Goal: Transaction & Acquisition: Purchase product/service

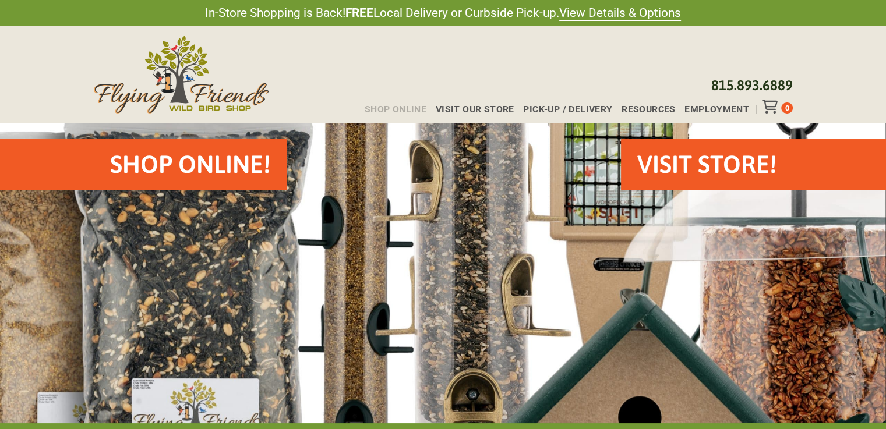
click at [403, 109] on span "Shop Online" at bounding box center [396, 109] width 62 height 9
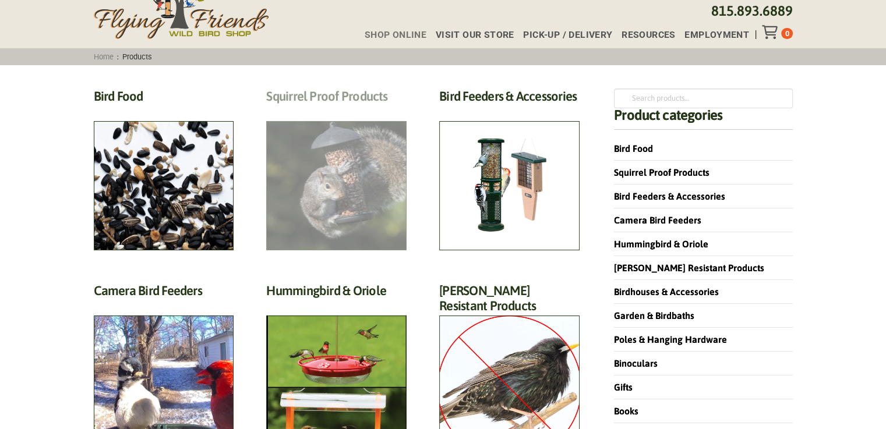
scroll to position [74, 0]
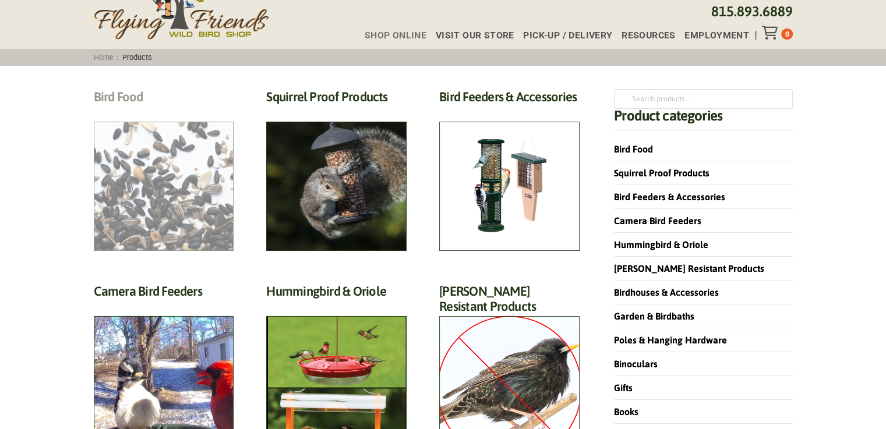
click at [127, 96] on h2 "Bird Food (70)" at bounding box center [164, 100] width 140 height 22
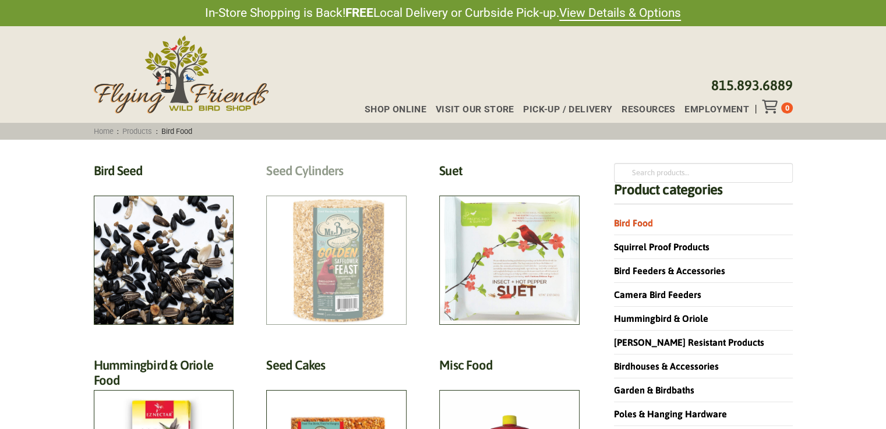
click at [300, 172] on h2 "Seed Cylinders (9)" at bounding box center [336, 174] width 140 height 22
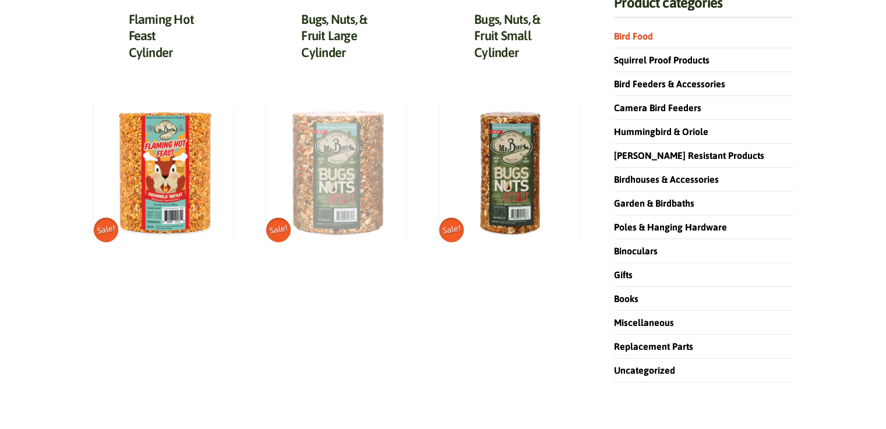
scroll to position [186, 0]
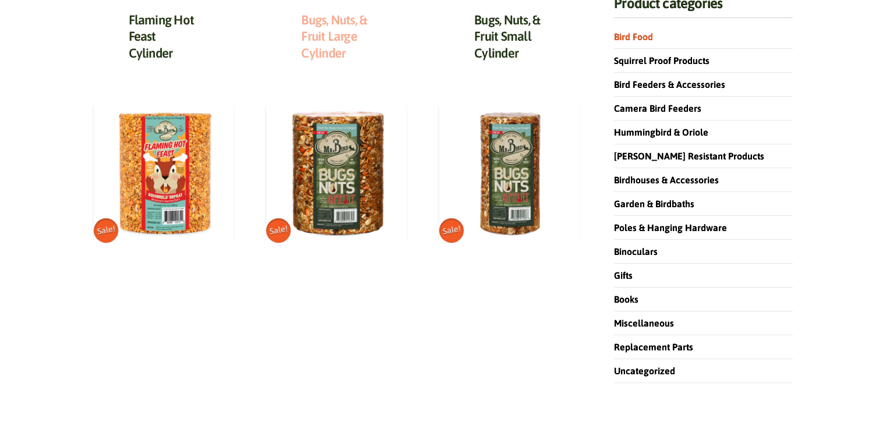
click at [341, 34] on link "Bugs, Nuts, & Fruit Large Cylinder" at bounding box center [334, 36] width 66 height 48
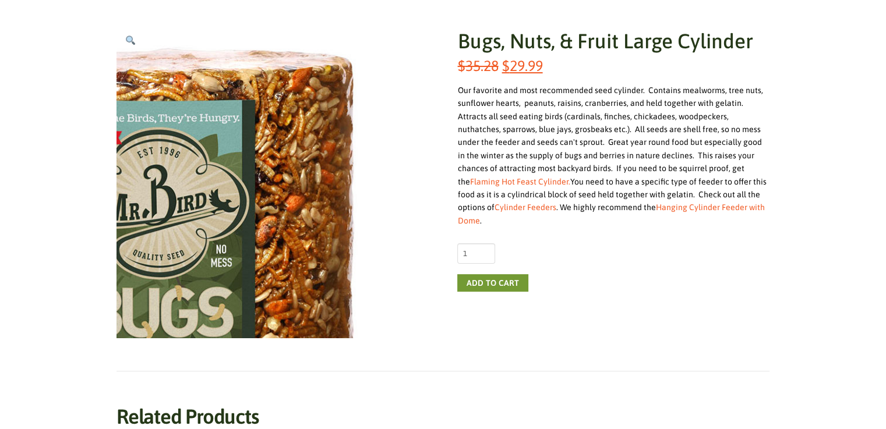
scroll to position [186, 0]
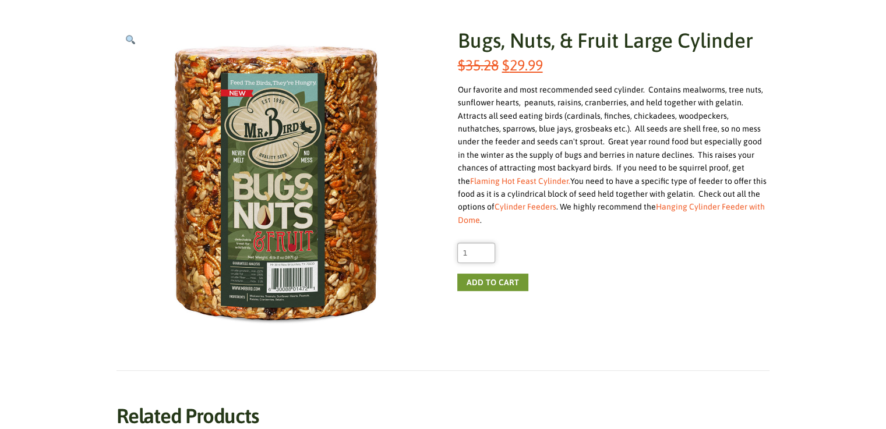
click at [488, 243] on input "1" at bounding box center [476, 253] width 38 height 20
click at [486, 243] on input "2" at bounding box center [476, 253] width 38 height 20
click at [486, 243] on input "3" at bounding box center [476, 253] width 38 height 20
click at [486, 243] on input "4" at bounding box center [476, 253] width 38 height 20
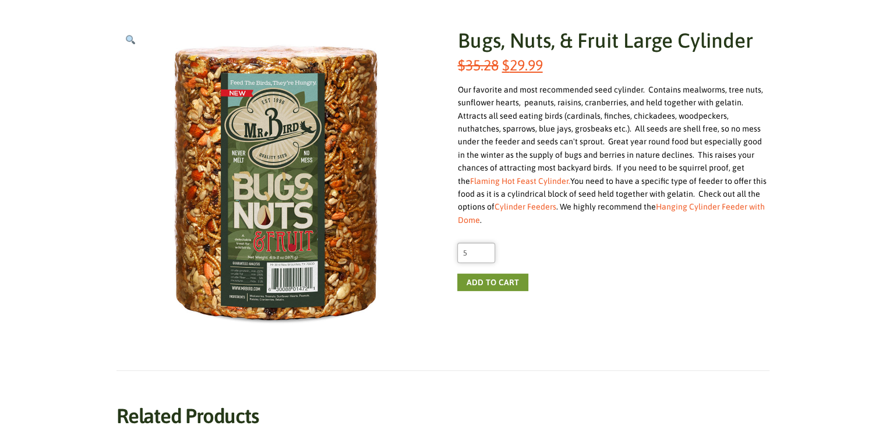
click at [486, 243] on input "5" at bounding box center [476, 253] width 38 height 20
type input "6"
click at [486, 243] on input "6" at bounding box center [476, 253] width 38 height 20
click at [472, 274] on button "Add to cart" at bounding box center [492, 282] width 70 height 17
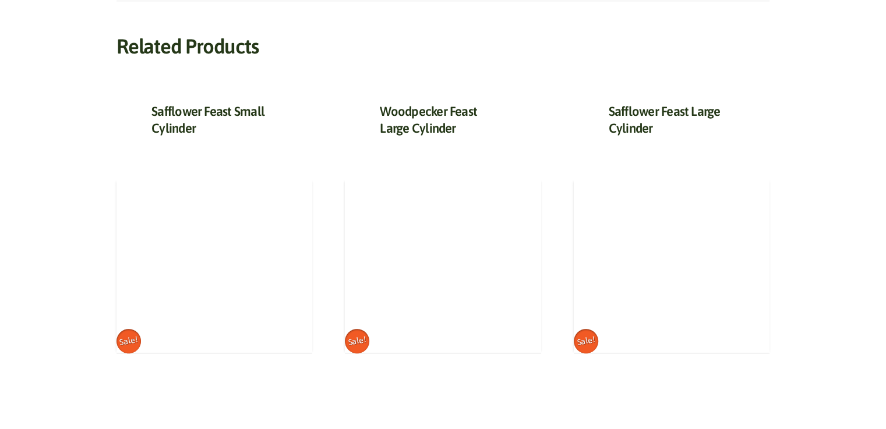
scroll to position [559, 0]
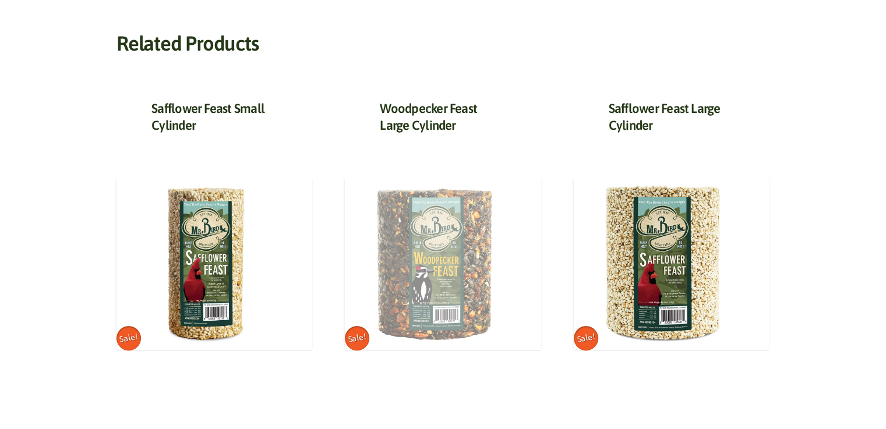
click at [435, 279] on img at bounding box center [432, 262] width 175 height 175
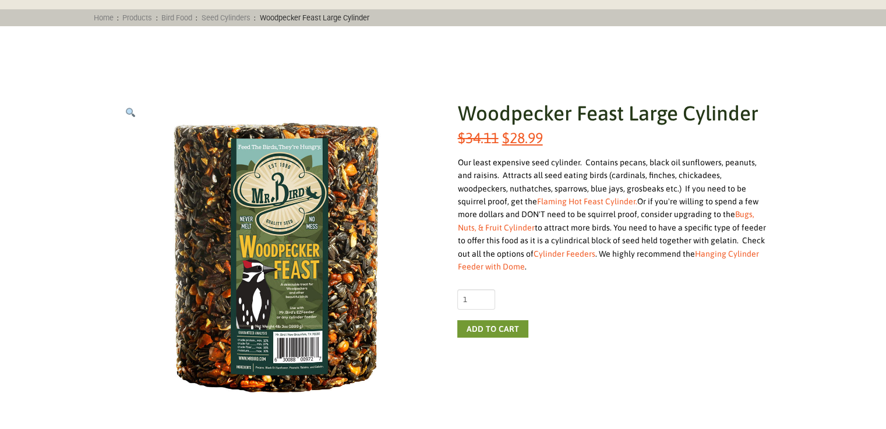
scroll to position [117, 0]
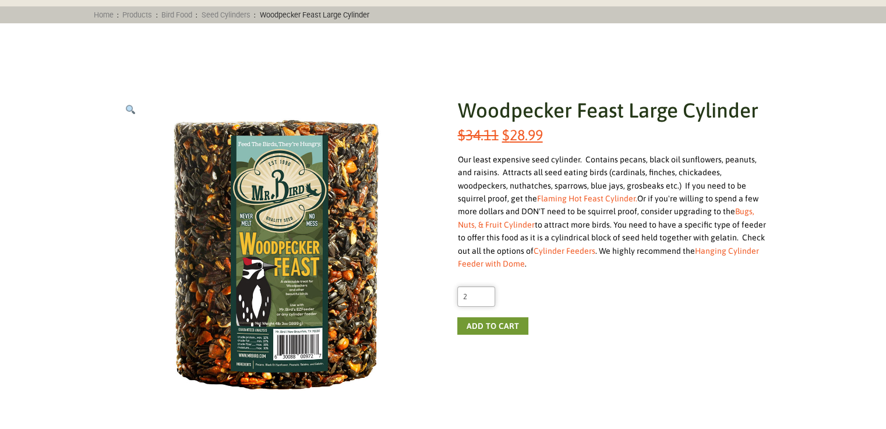
click at [483, 287] on input "2" at bounding box center [476, 297] width 38 height 20
click at [483, 287] on input "3" at bounding box center [476, 297] width 38 height 20
type input "4"
click at [483, 287] on input "4" at bounding box center [476, 297] width 38 height 20
click at [489, 317] on button "Add to cart" at bounding box center [492, 325] width 70 height 17
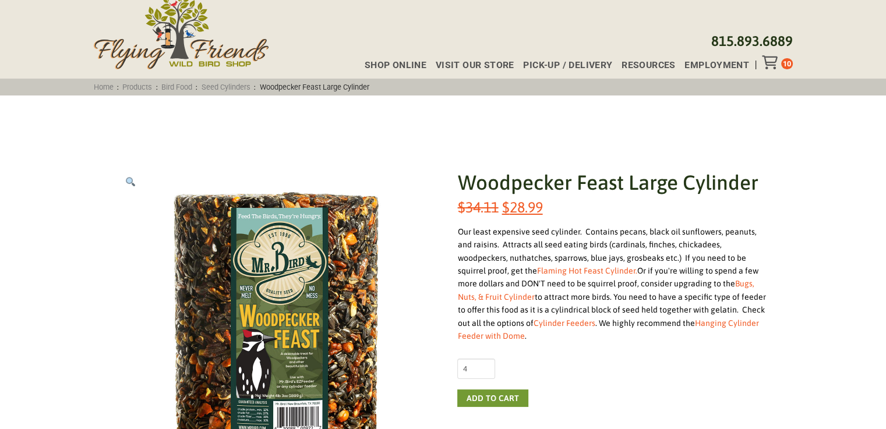
scroll to position [47, 0]
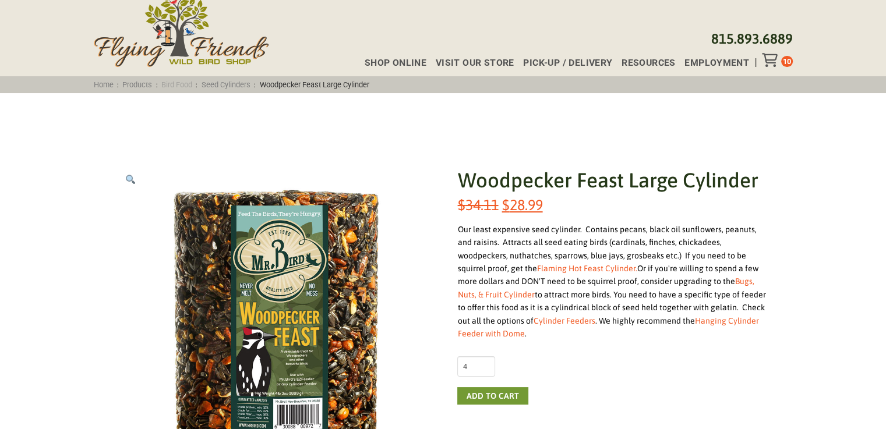
click at [190, 82] on link "Bird Food" at bounding box center [177, 84] width 38 height 9
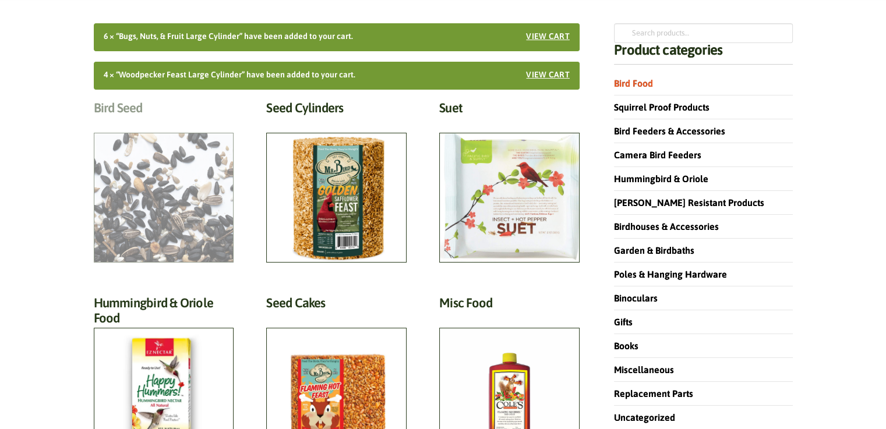
scroll to position [163, 0]
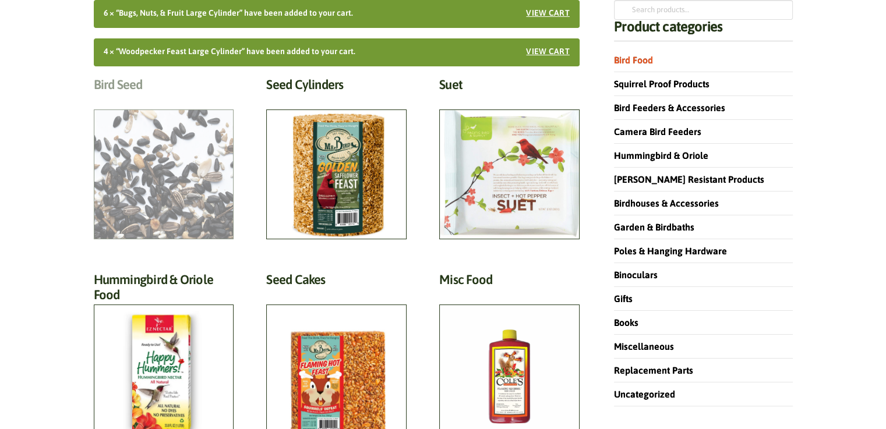
click at [128, 88] on h2 "Bird Seed (30)" at bounding box center [164, 88] width 140 height 22
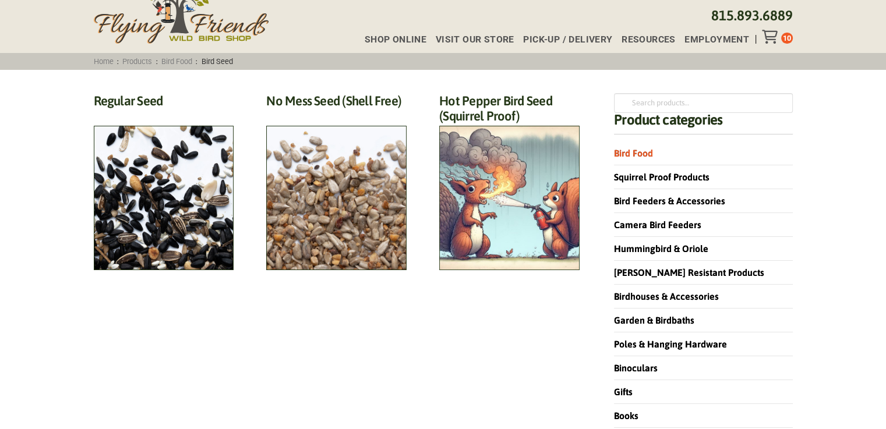
scroll to position [93, 0]
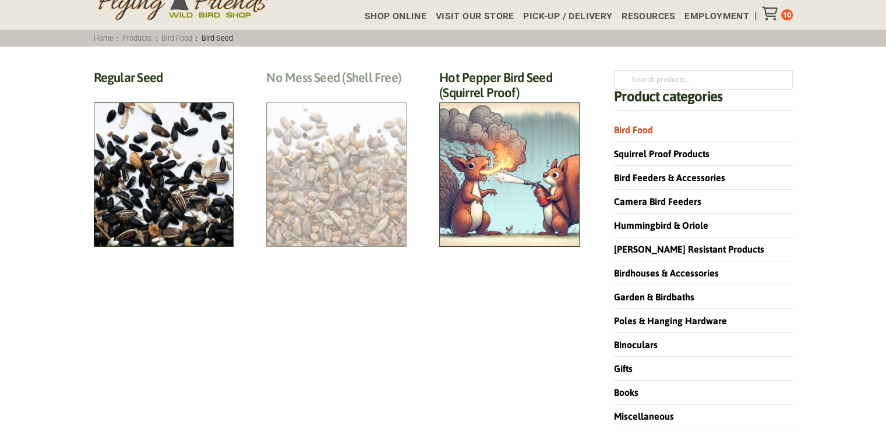
click at [320, 80] on h2 "No Mess Seed (Shell Free) (8)" at bounding box center [336, 81] width 140 height 22
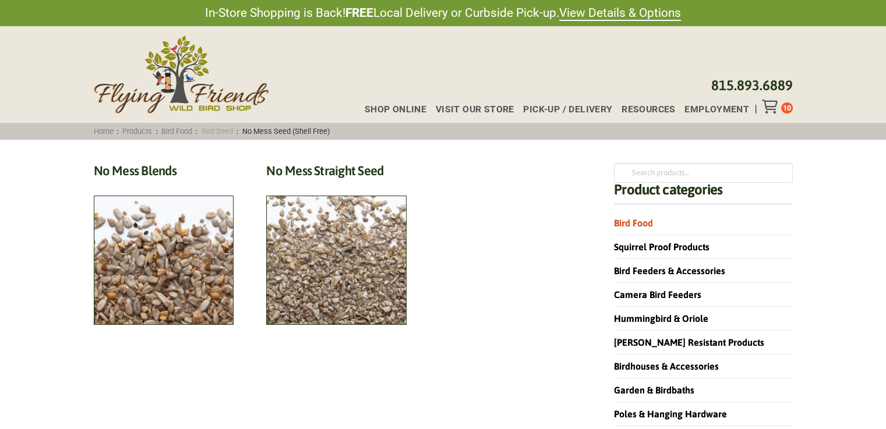
click at [230, 129] on link "Bird Seed" at bounding box center [216, 131] width 39 height 9
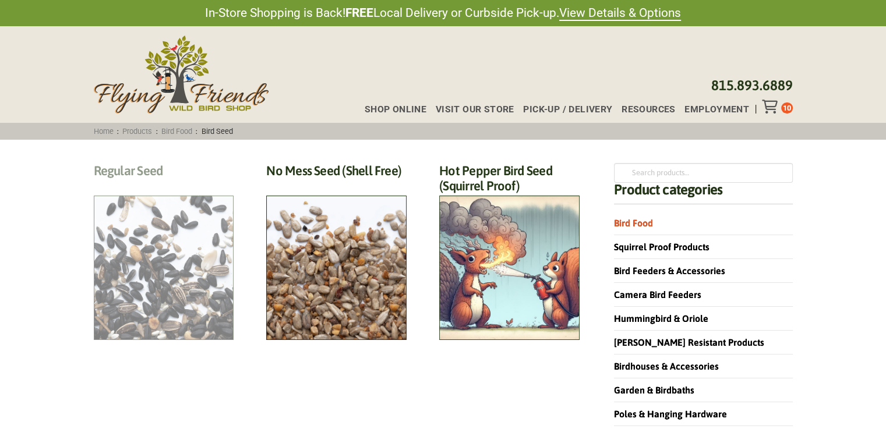
click at [110, 173] on h2 "Regular Seed (18)" at bounding box center [164, 174] width 140 height 22
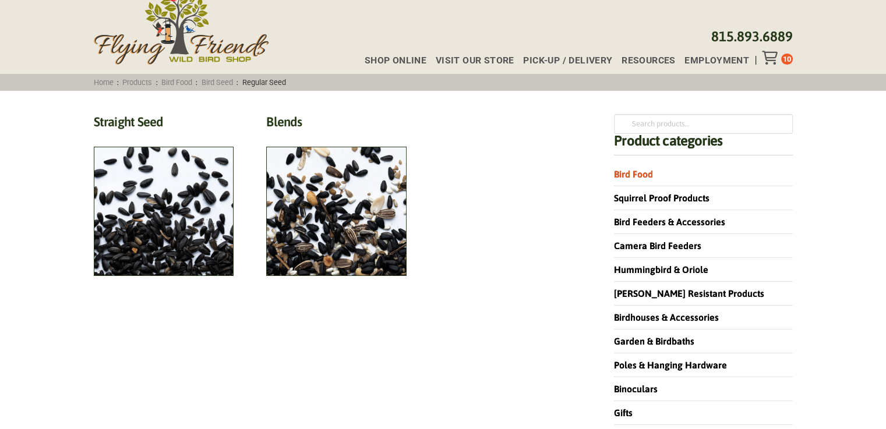
scroll to position [70, 0]
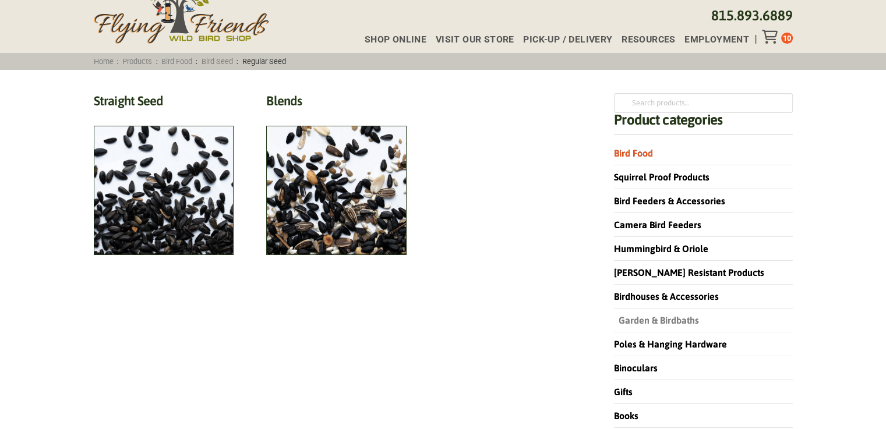
click at [644, 317] on link "Garden & Birdbaths" at bounding box center [656, 320] width 85 height 10
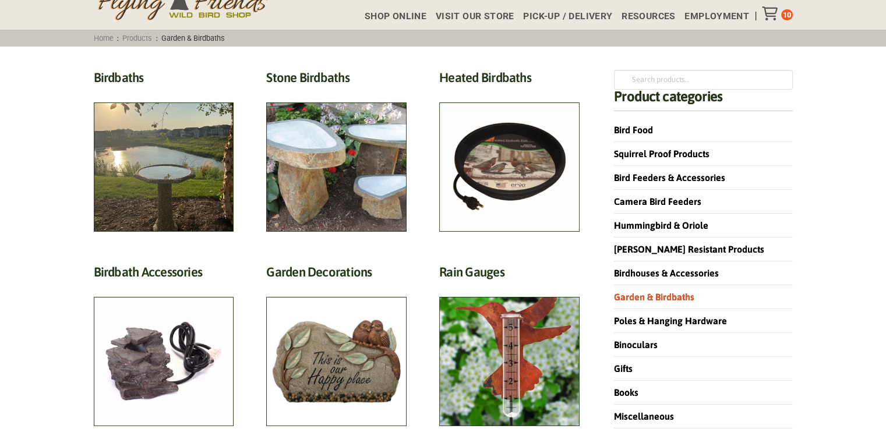
scroll to position [140, 0]
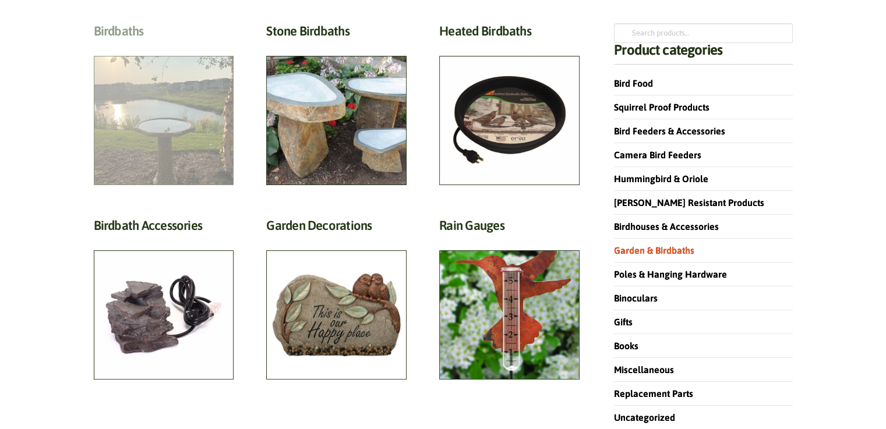
click at [172, 45] on h2 "Birdbaths (17)" at bounding box center [164, 34] width 140 height 22
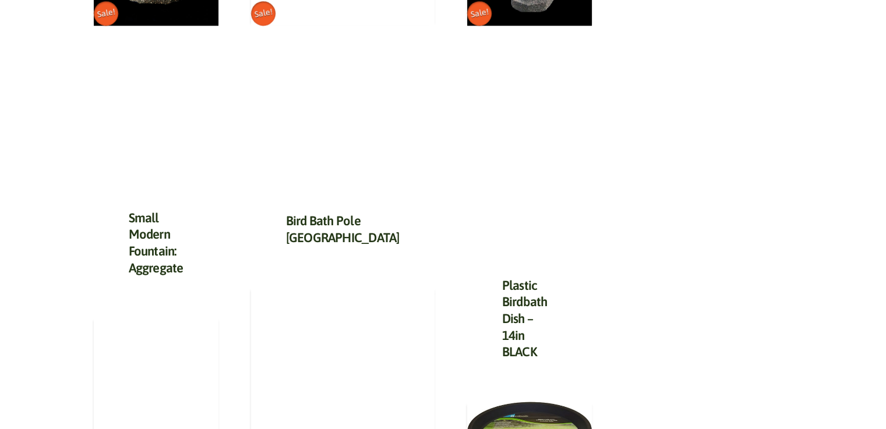
scroll to position [1468, 0]
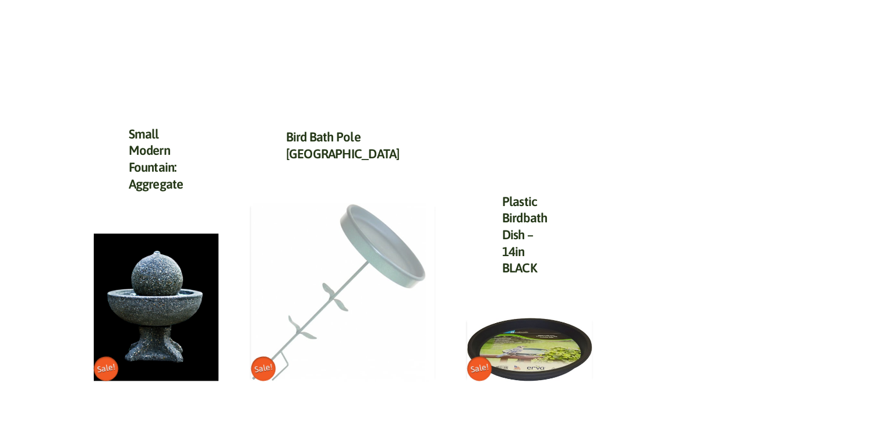
click at [368, 245] on img at bounding box center [338, 292] width 175 height 178
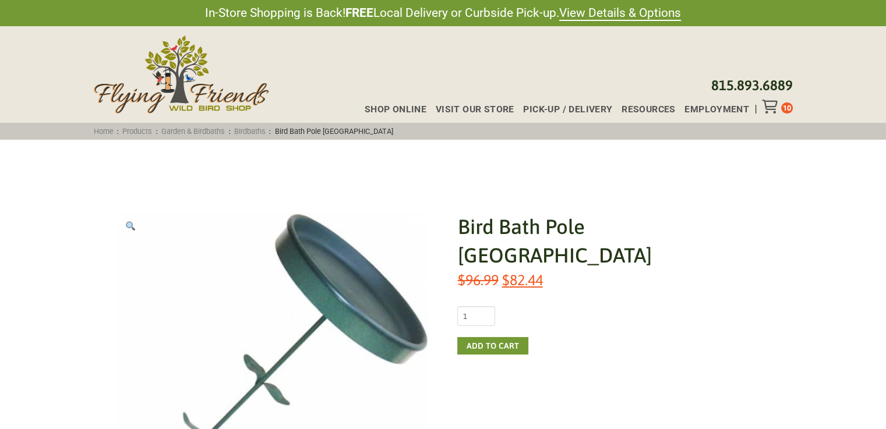
click at [781, 105] on div "Shop Online Visit Our Store Pick-up / Delivery Resources Employment 10" at bounding box center [573, 107] width 437 height 14
click at [769, 106] on icon "Toggle Off Canvas Content" at bounding box center [769, 107] width 15 height 14
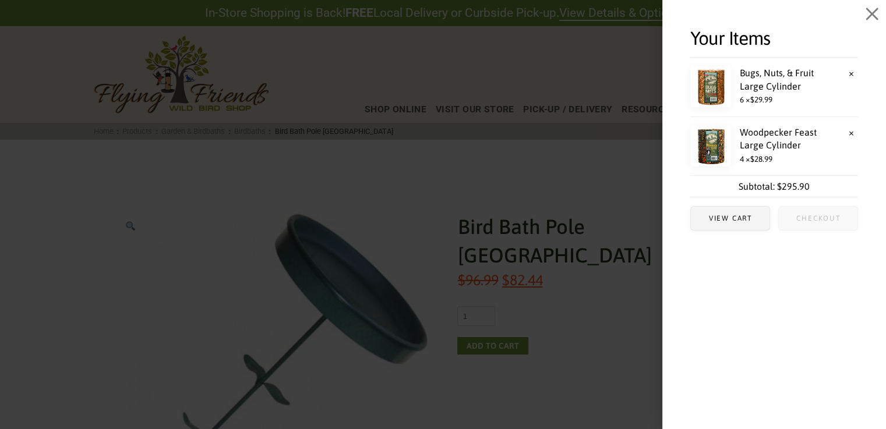
click at [813, 213] on span "Checkout" at bounding box center [818, 218] width 79 height 23
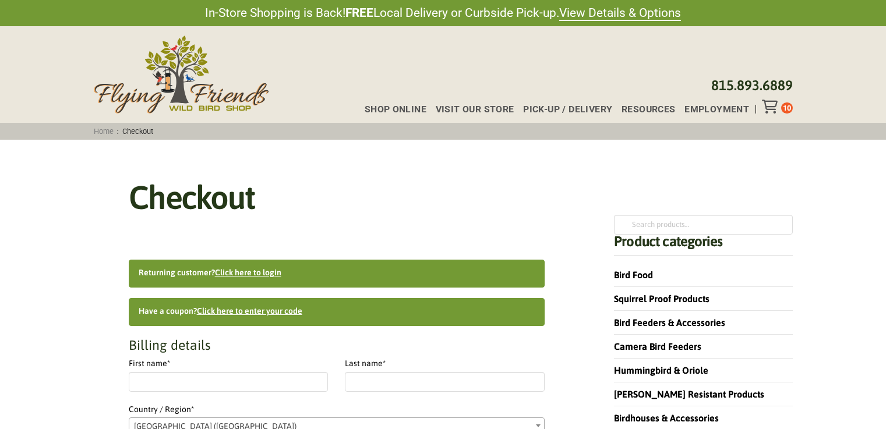
select select "IL"
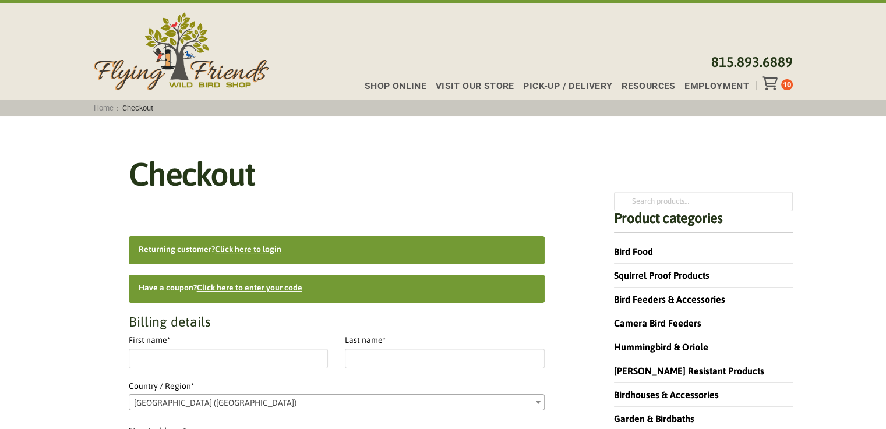
scroll to position [23, 0]
click at [242, 249] on link "Click here to login" at bounding box center [248, 249] width 66 height 9
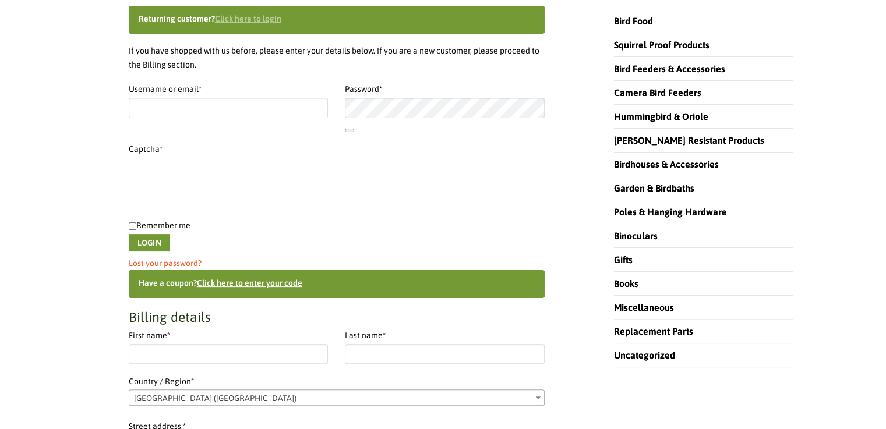
scroll to position [269, 0]
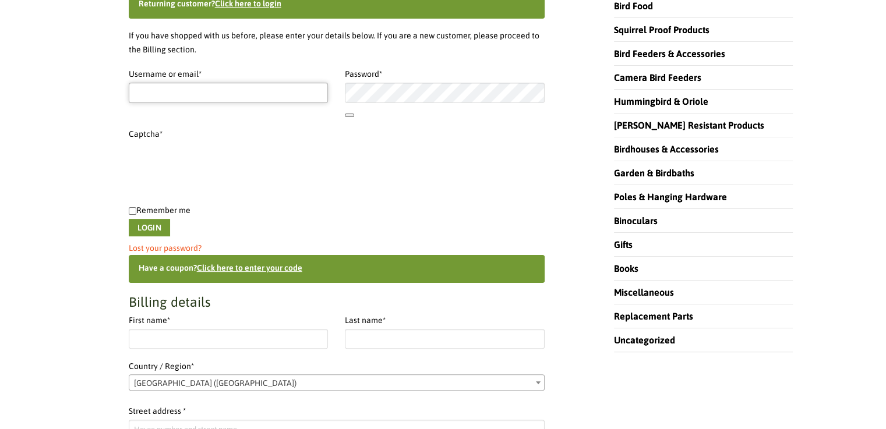
click at [151, 93] on input "Username or email * Required" at bounding box center [229, 93] width 200 height 20
type input "franksconcrete@comcast.net"
click at [180, 250] on link "Lost your password?" at bounding box center [165, 247] width 73 height 9
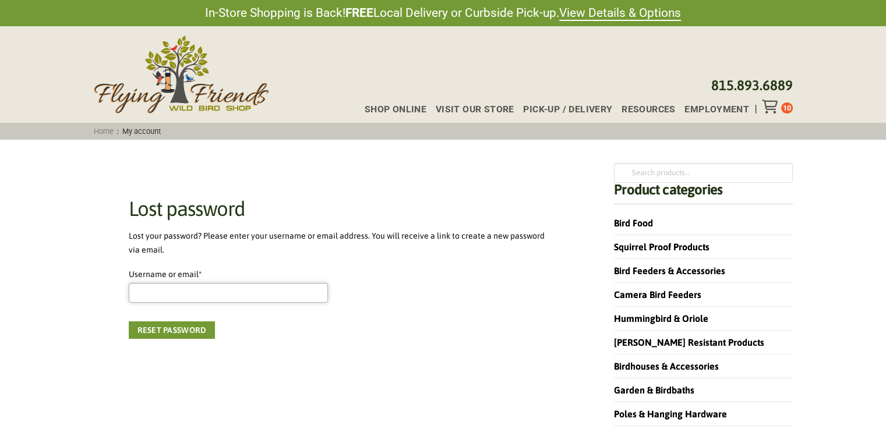
click at [153, 291] on input "Username or email * Required" at bounding box center [229, 293] width 200 height 20
type input "[EMAIL_ADDRESS][DOMAIN_NAME]"
click at [193, 326] on button "Reset password" at bounding box center [172, 330] width 87 height 17
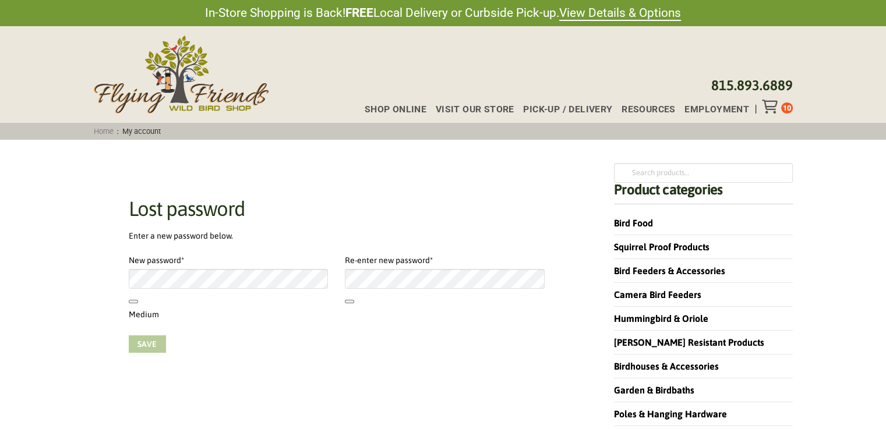
click at [149, 346] on button "Save" at bounding box center [147, 344] width 37 height 17
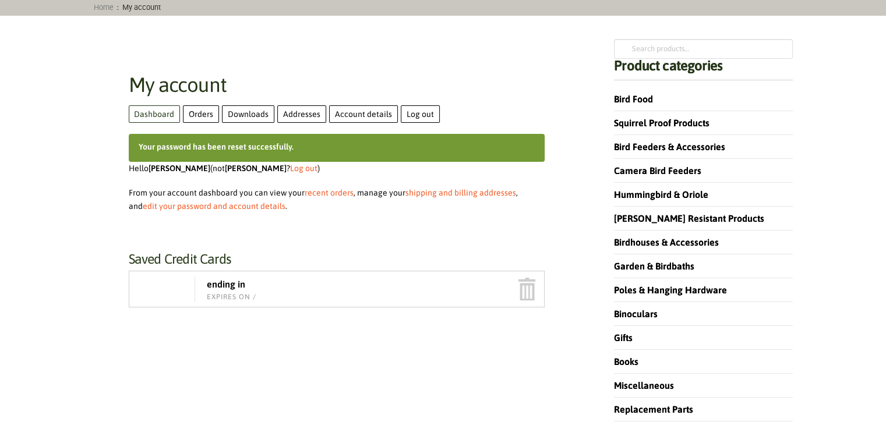
scroll to position [129, 0]
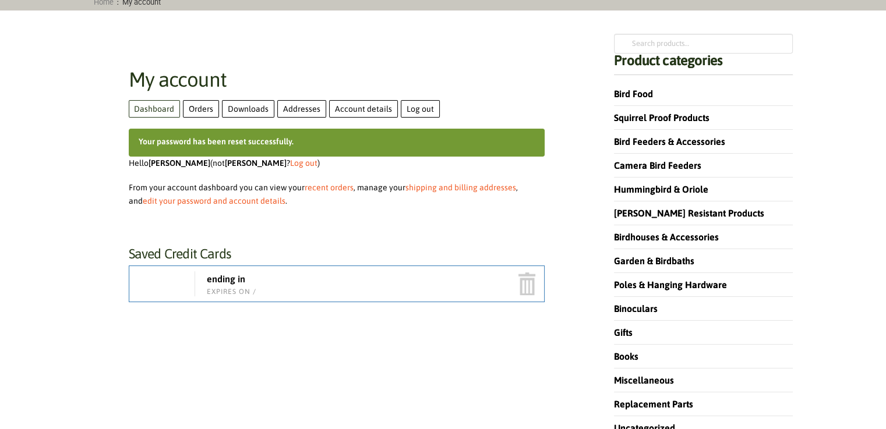
click at [218, 284] on p "ending in" at bounding box center [232, 279] width 50 height 12
click at [195, 106] on link "Orders" at bounding box center [201, 108] width 36 height 17
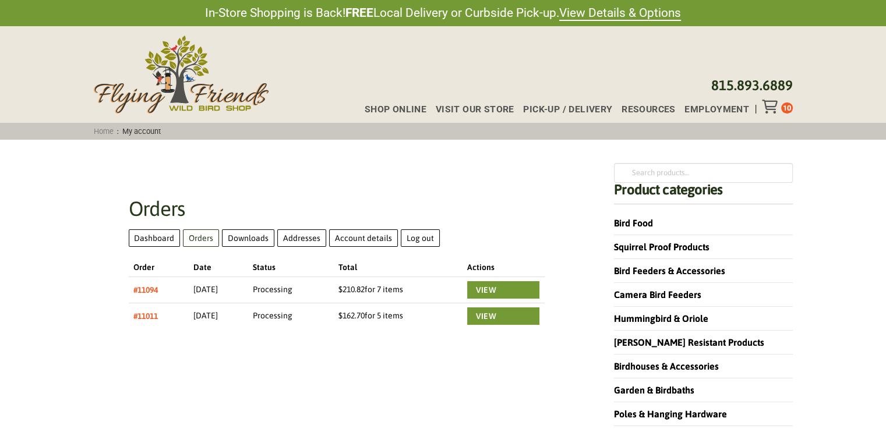
click at [769, 105] on icon "Toggle Off Canvas Content" at bounding box center [769, 107] width 15 height 14
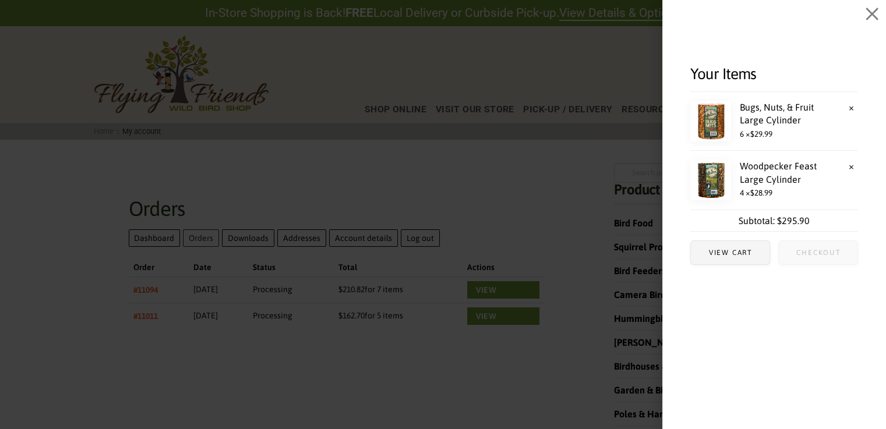
click at [814, 256] on span "Checkout" at bounding box center [818, 252] width 44 height 7
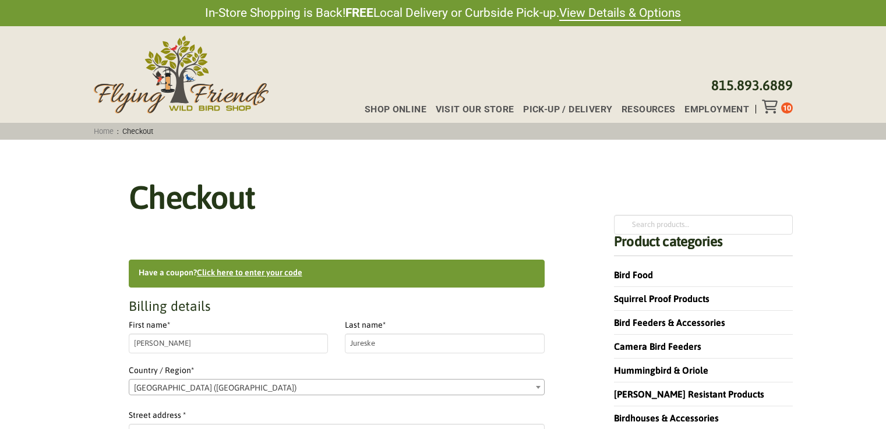
select select "IL"
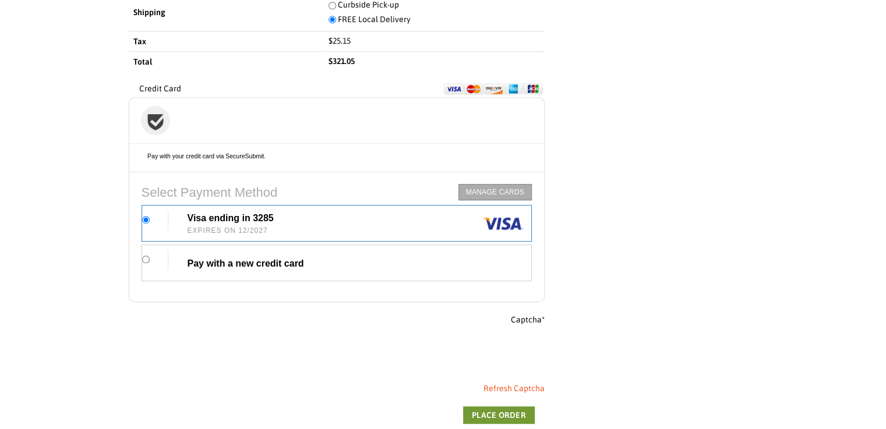
scroll to position [976, 0]
click at [209, 260] on p "Pay with a new credit card" at bounding box center [246, 263] width 117 height 12
click at [150, 260] on input "Pay with a new credit card" at bounding box center [146, 259] width 8 height 8
radio input "true"
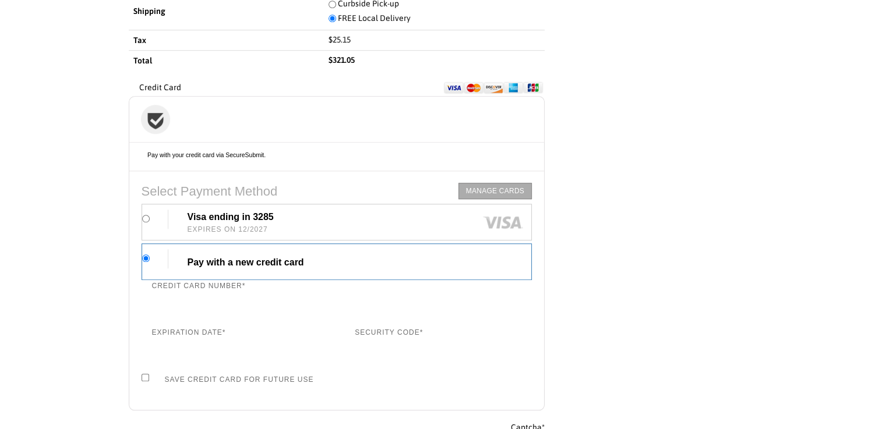
click at [142, 376] on input "Save Credit Card for Future Use" at bounding box center [146, 378] width 8 height 8
checkbox input "true"
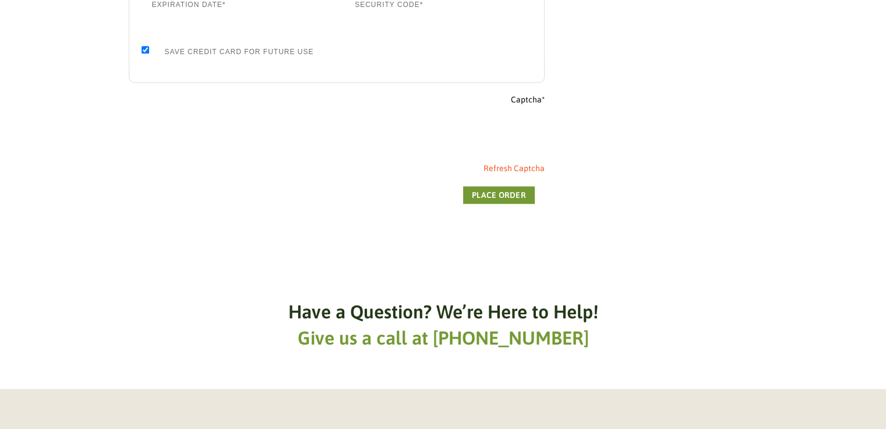
scroll to position [1304, 0]
click at [485, 196] on button "Place order" at bounding box center [499, 194] width 72 height 17
click at [506, 195] on button "Place order" at bounding box center [499, 194] width 72 height 17
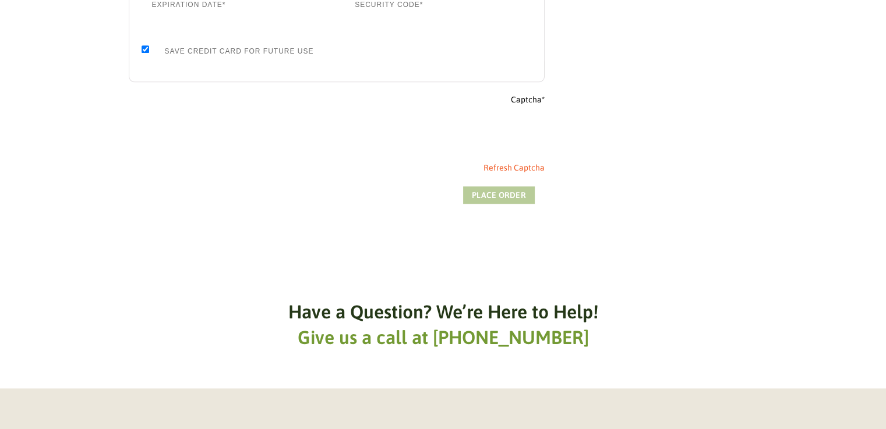
click at [506, 195] on button "Place order" at bounding box center [499, 194] width 72 height 17
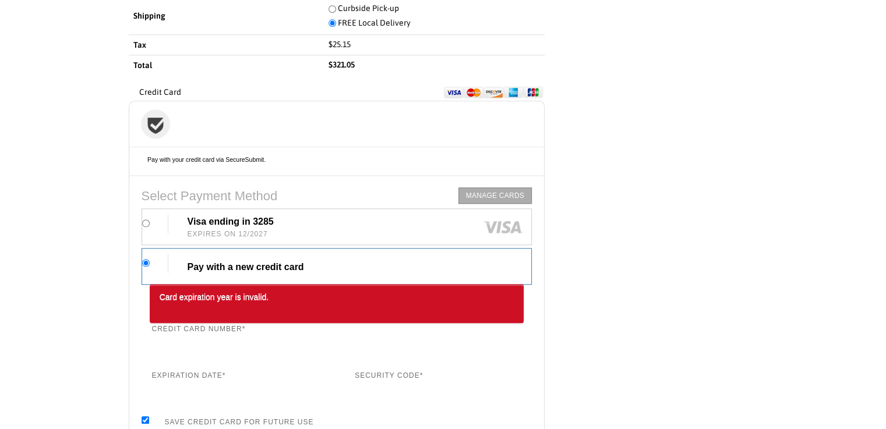
scroll to position [980, 0]
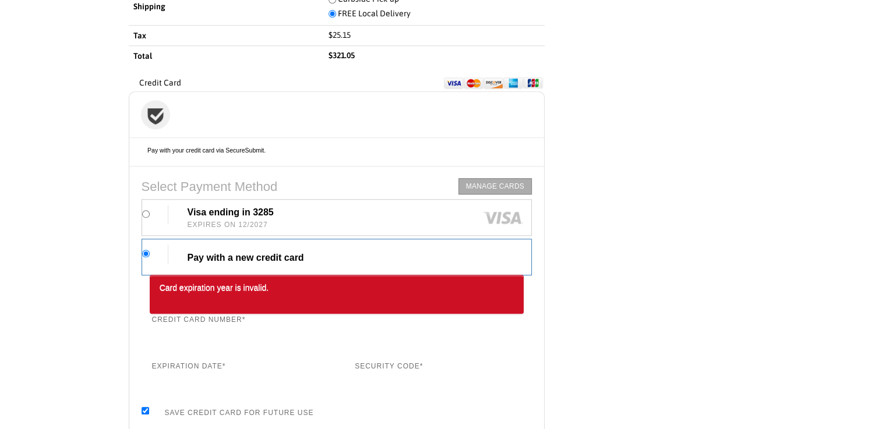
click at [135, 377] on div "Card expiration year is invalid. Credit Card number * Expiration date * Securit…" at bounding box center [336, 349] width 415 height 148
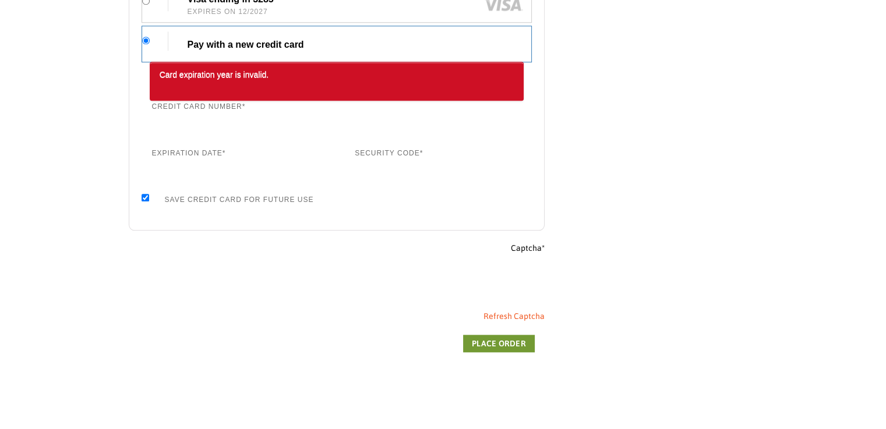
scroll to position [1198, 0]
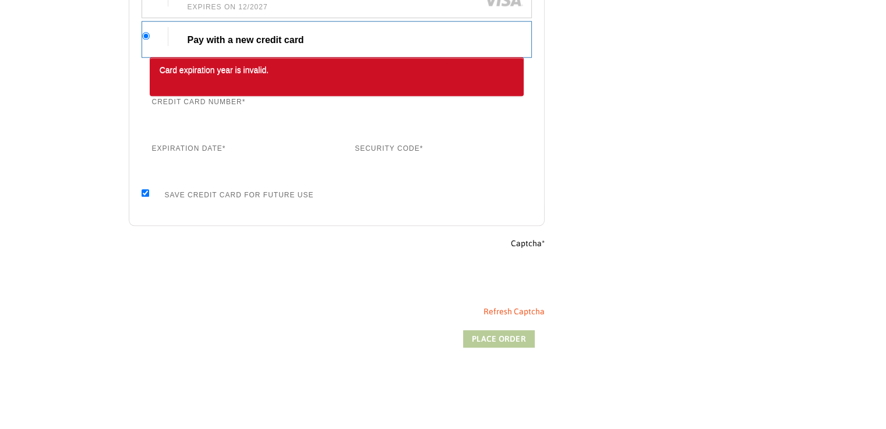
click at [484, 335] on button "Place order" at bounding box center [499, 338] width 72 height 17
